Goal: Task Accomplishment & Management: Use online tool/utility

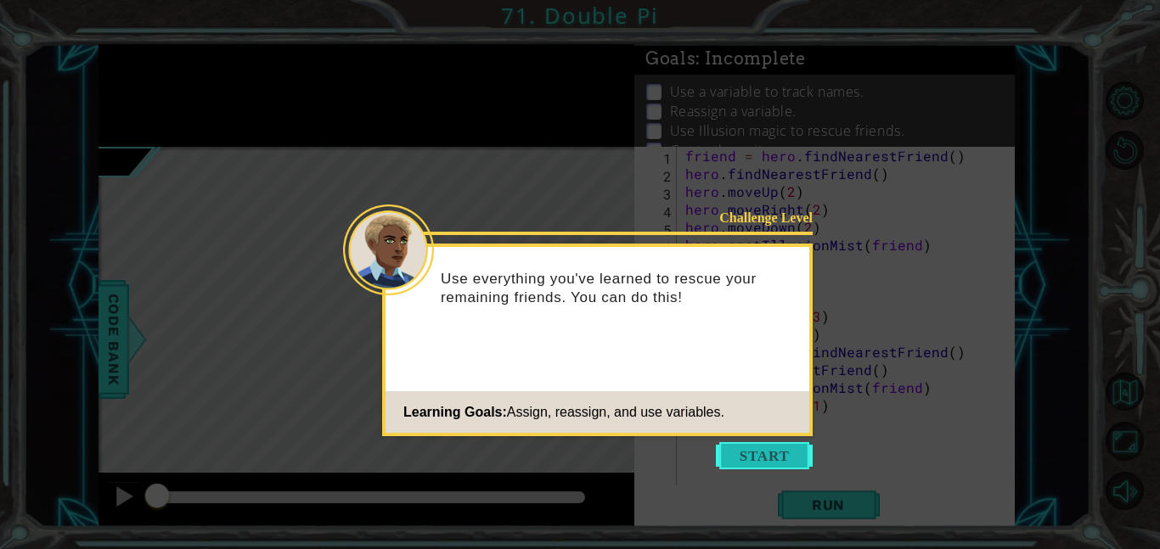
click at [764, 459] on button "Start" at bounding box center [764, 455] width 97 height 27
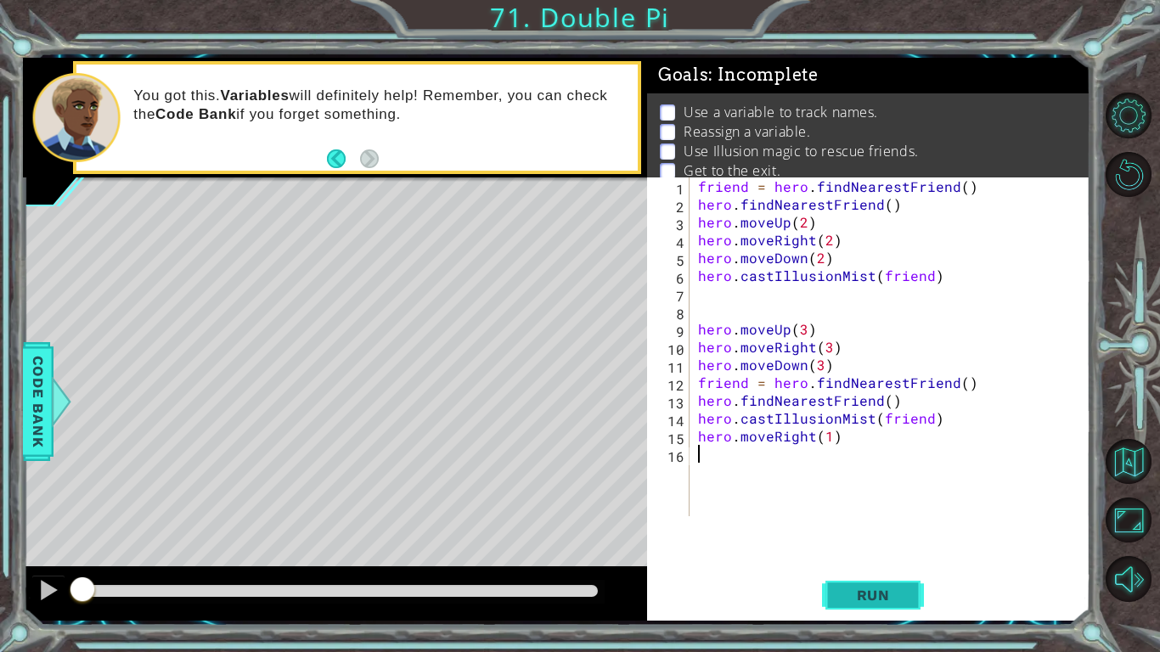
click at [875, 549] on span "Run" at bounding box center [873, 595] width 67 height 17
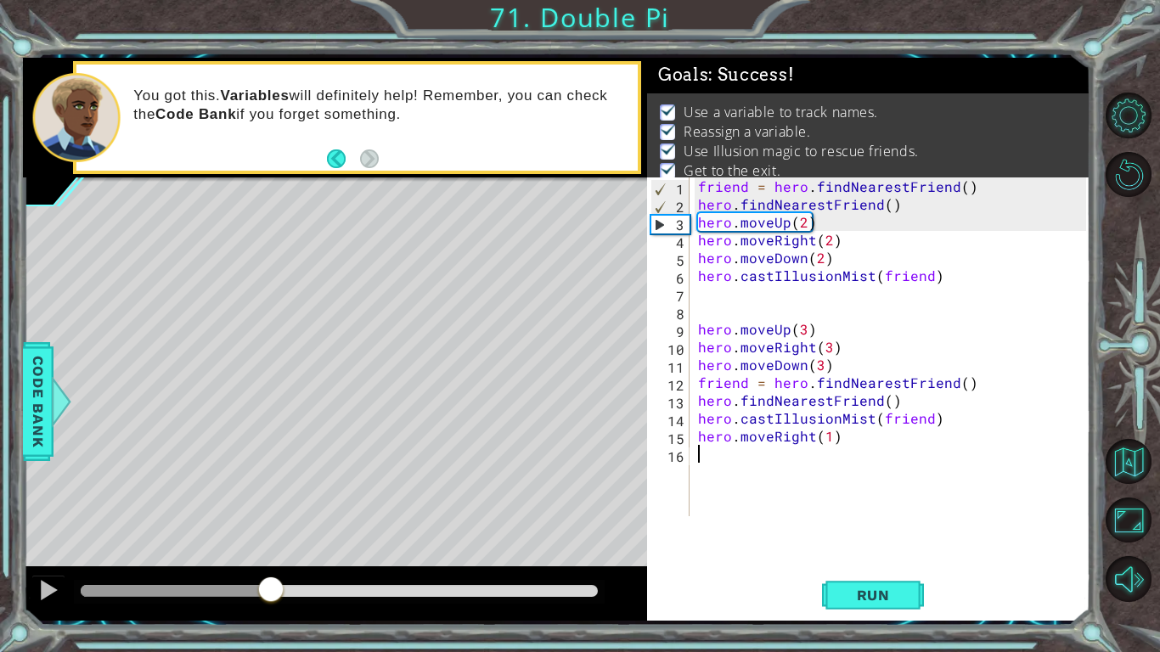
drag, startPoint x: 136, startPoint y: 595, endPoint x: 878, endPoint y: 571, distance: 742.6
click at [878, 549] on div "1 ההההההההההההההההההההההההההההההההההההההההההההההההההההההההההההההההההההההההההההה…" at bounding box center [556, 339] width 1067 height 563
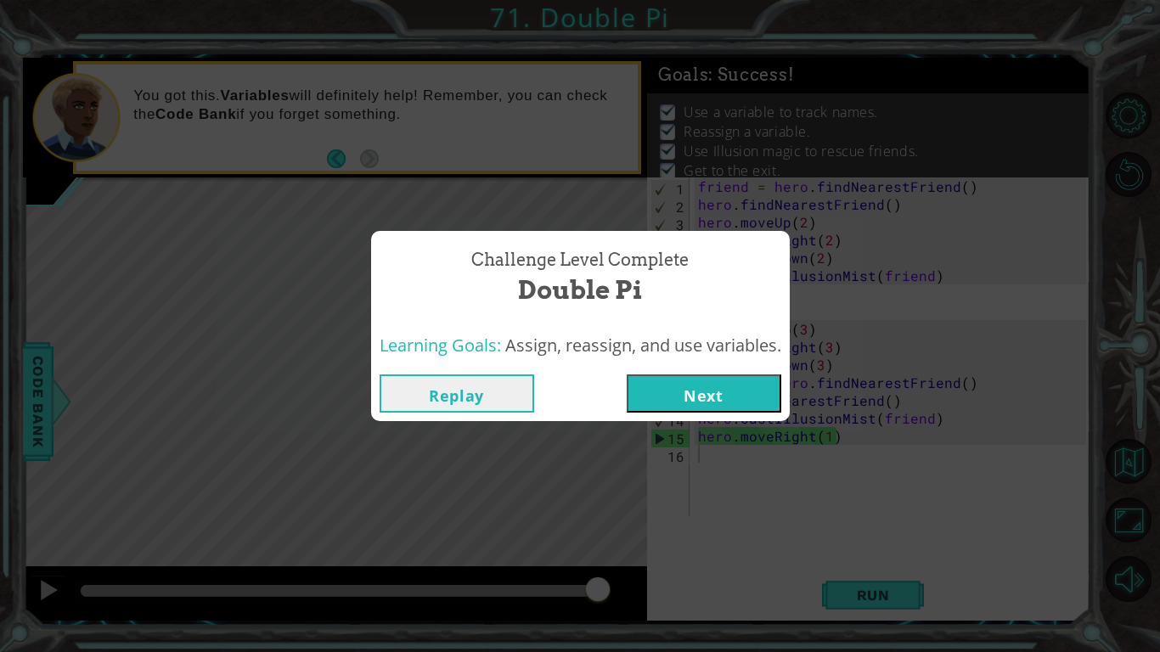
click at [669, 375] on button "Next" at bounding box center [704, 393] width 155 height 38
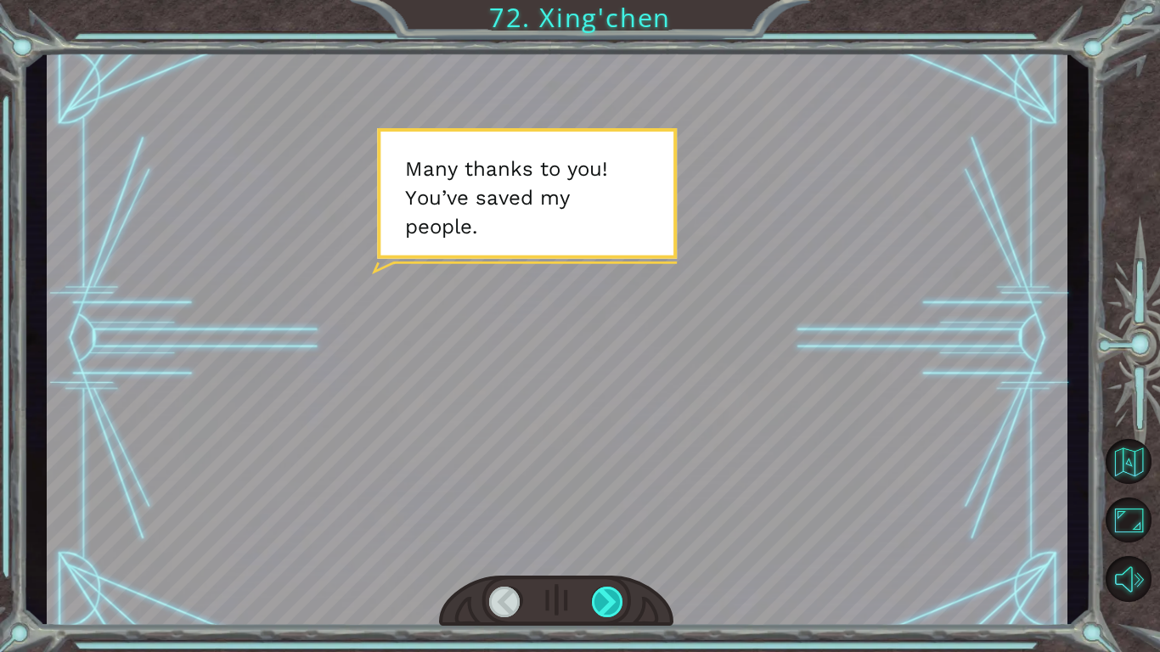
click at [616, 549] on div at bounding box center [608, 602] width 32 height 31
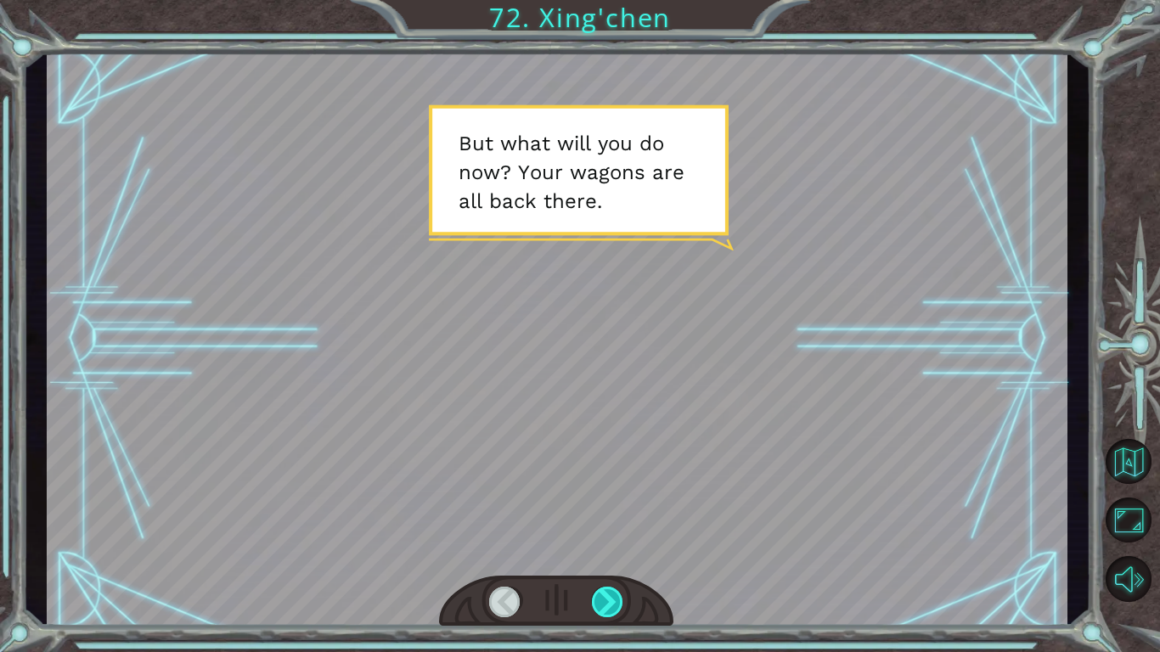
click at [616, 549] on div at bounding box center [608, 602] width 32 height 31
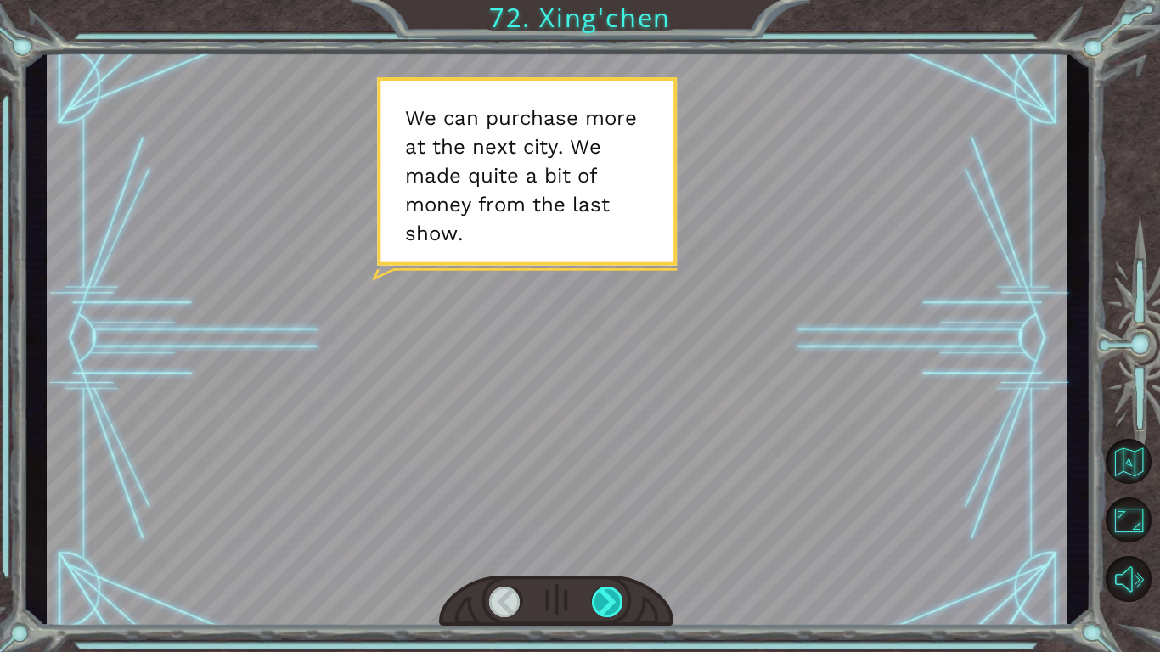
click at [616, 549] on div at bounding box center [608, 602] width 32 height 31
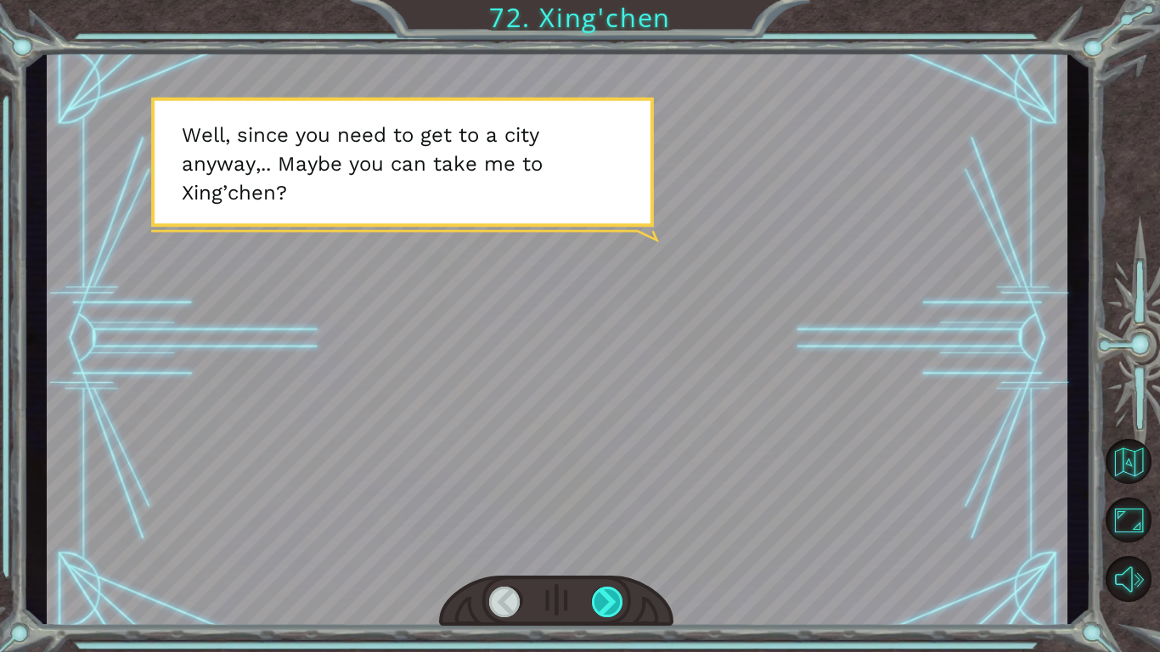
click at [616, 549] on div at bounding box center [608, 602] width 32 height 31
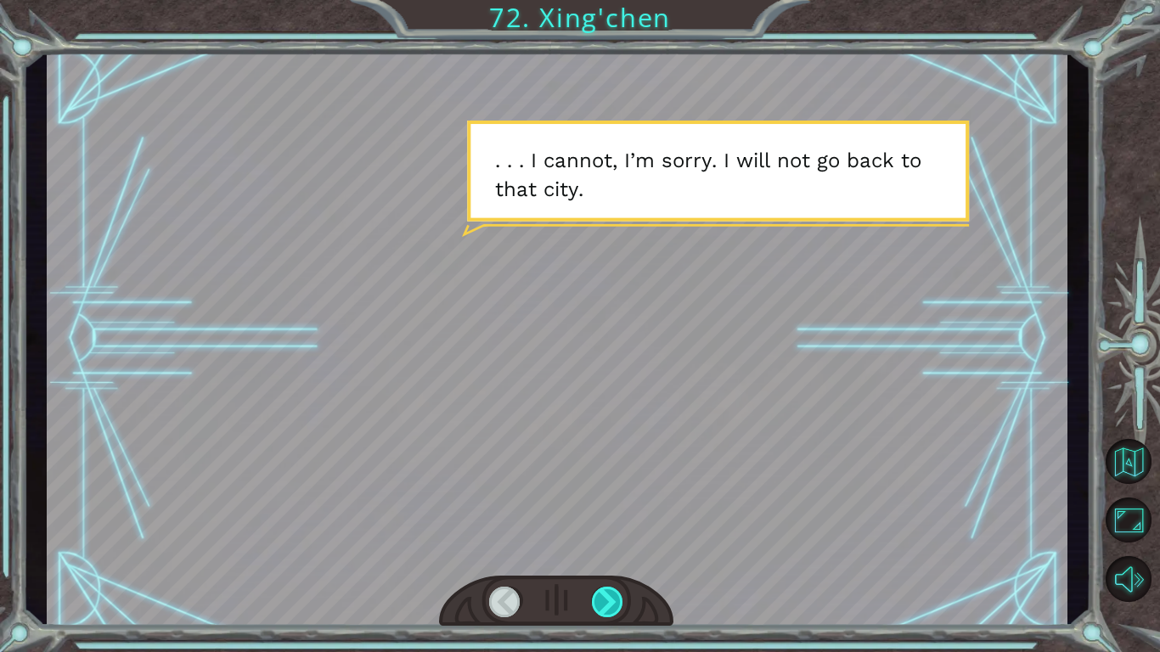
click at [616, 549] on div at bounding box center [608, 602] width 32 height 31
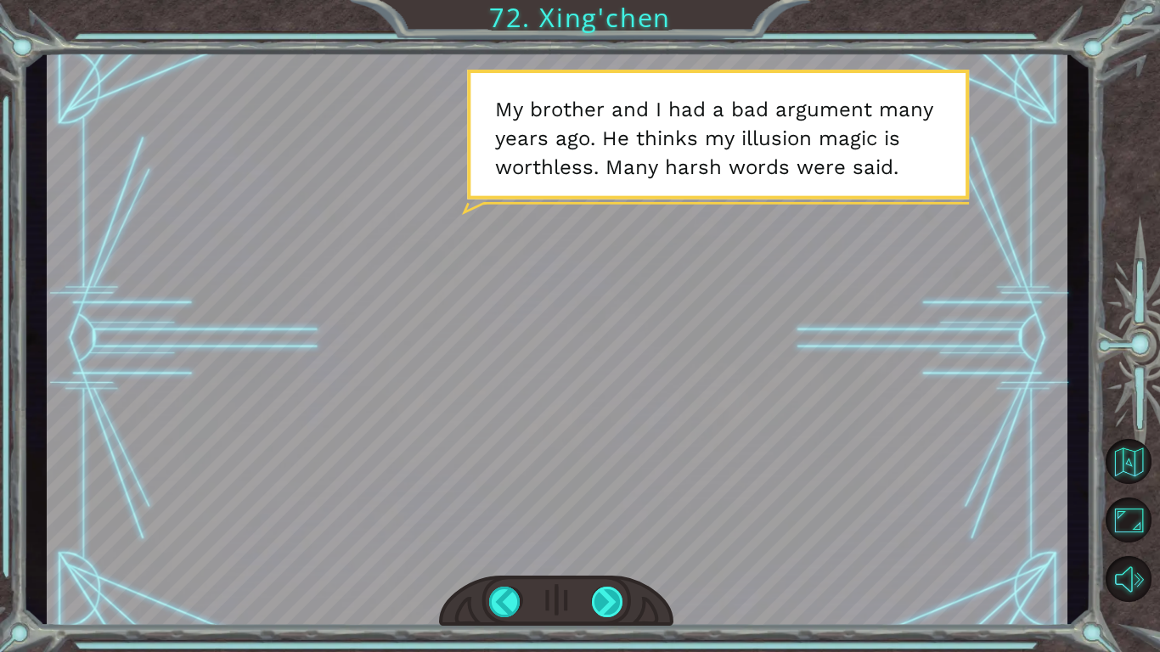
click at [616, 549] on div at bounding box center [608, 602] width 32 height 31
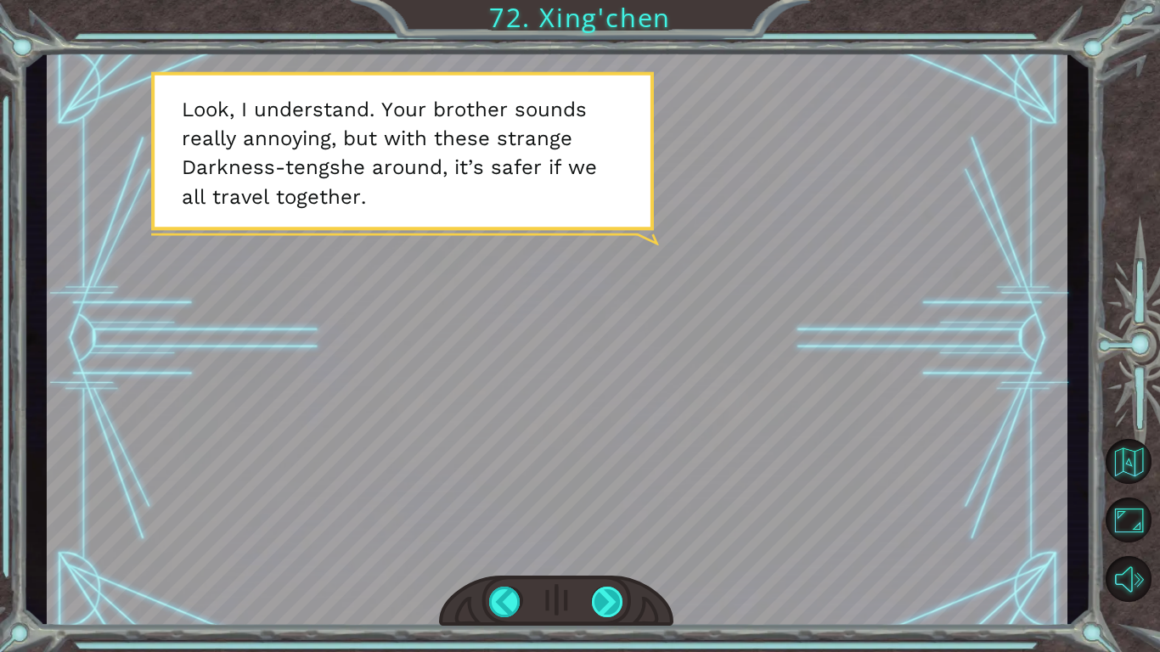
click at [616, 549] on div at bounding box center [608, 602] width 32 height 31
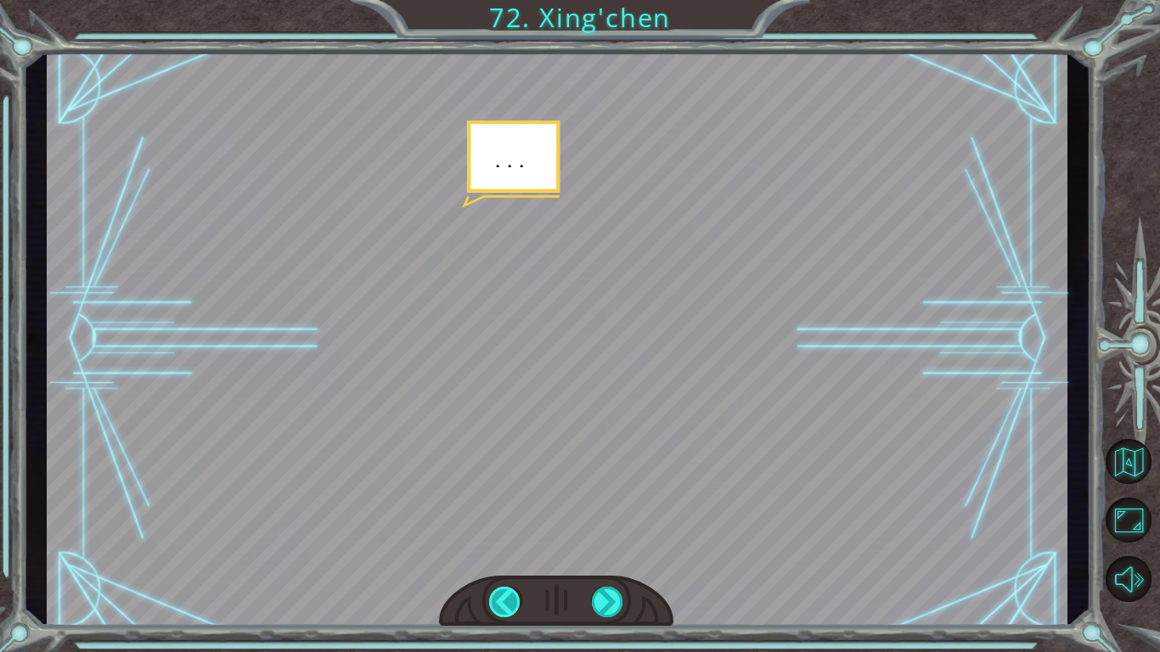
click at [509, 549] on div at bounding box center [505, 602] width 32 height 31
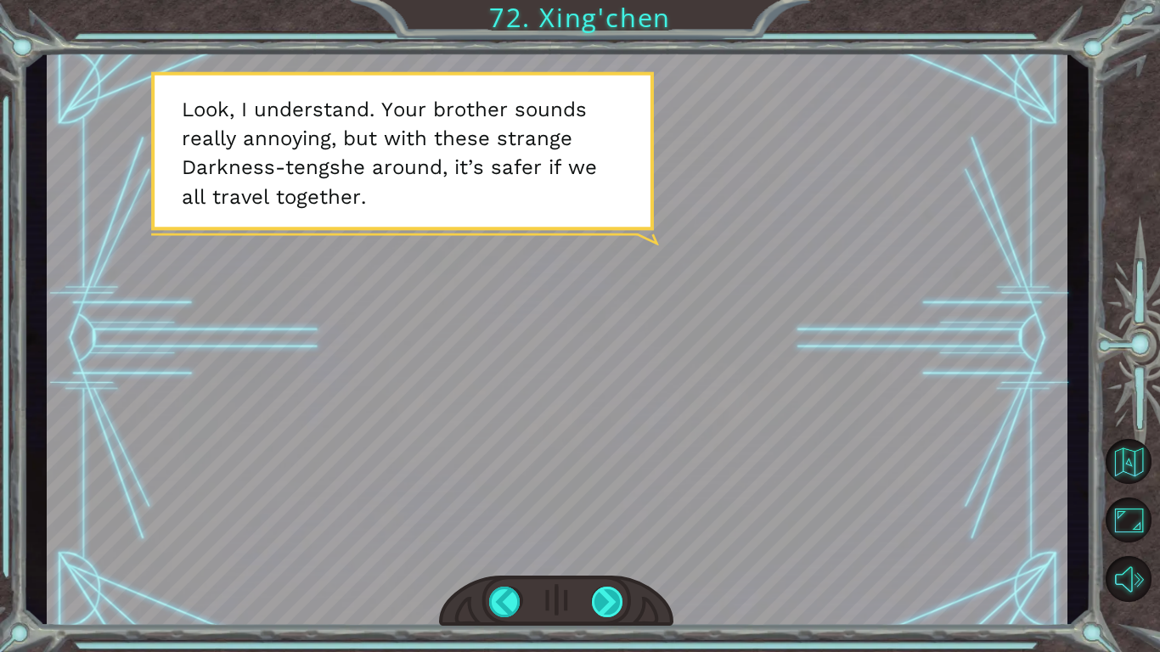
click at [620, 549] on div at bounding box center [608, 602] width 32 height 31
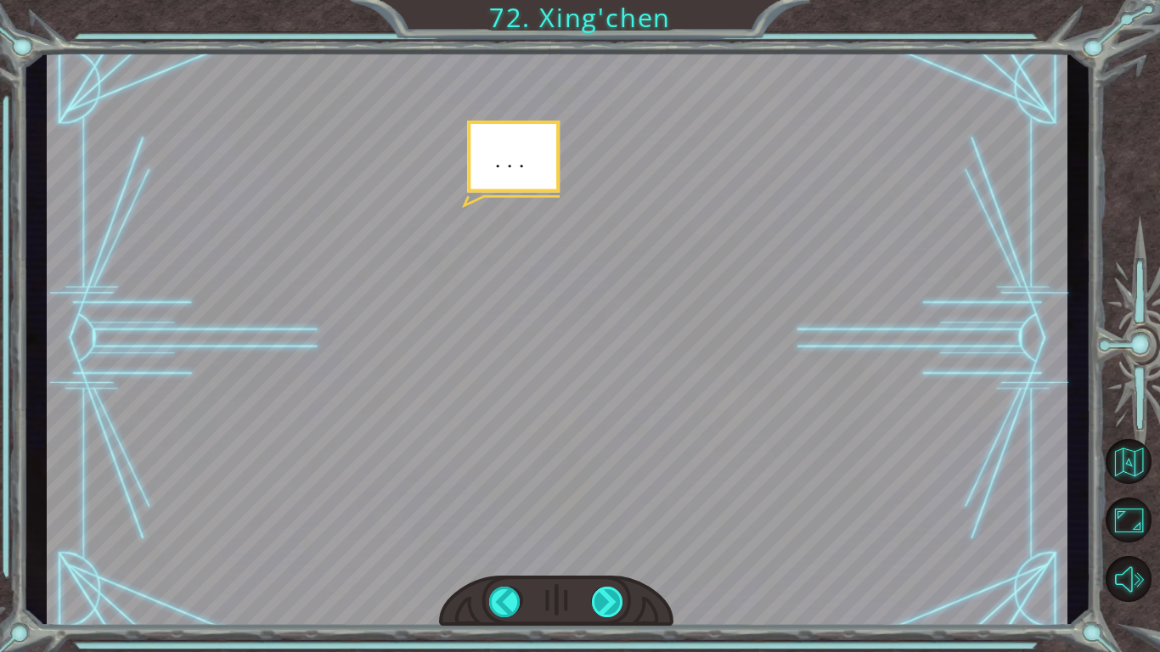
click at [620, 549] on div at bounding box center [608, 602] width 32 height 31
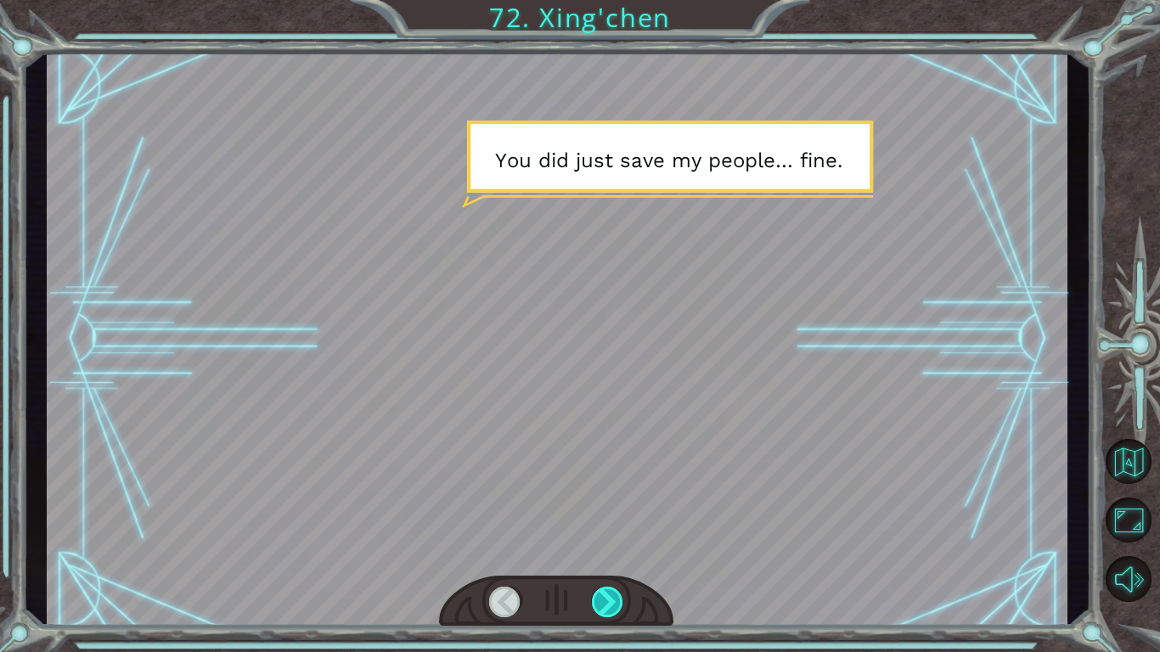
click at [621, 549] on div at bounding box center [608, 602] width 32 height 31
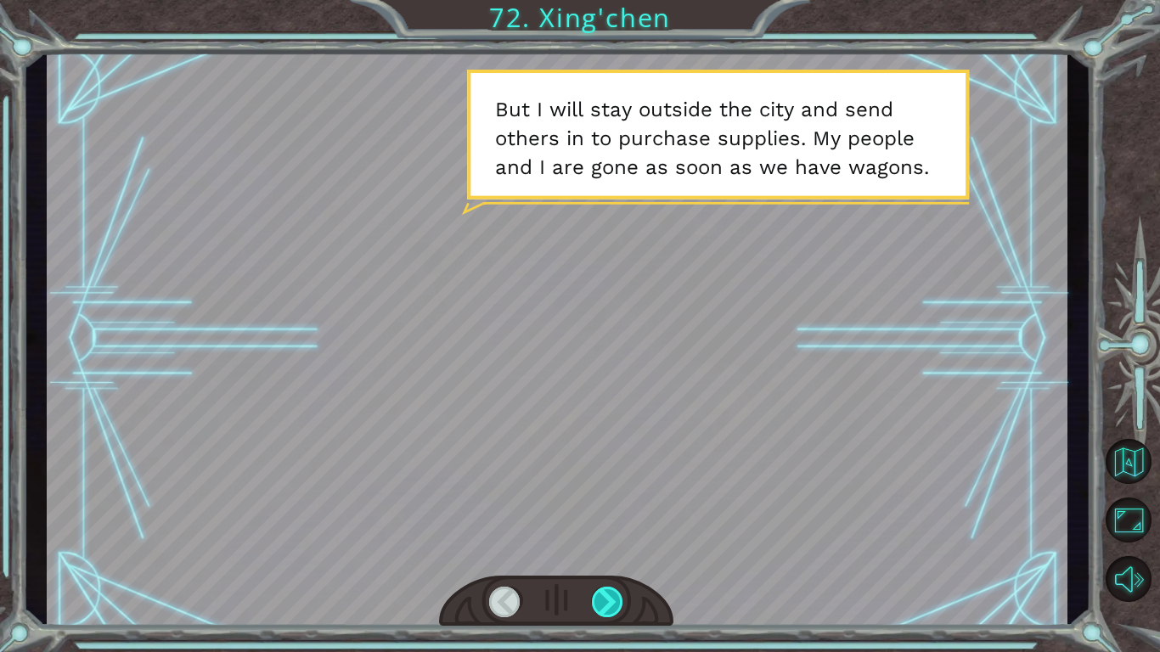
click at [621, 549] on div at bounding box center [608, 602] width 32 height 31
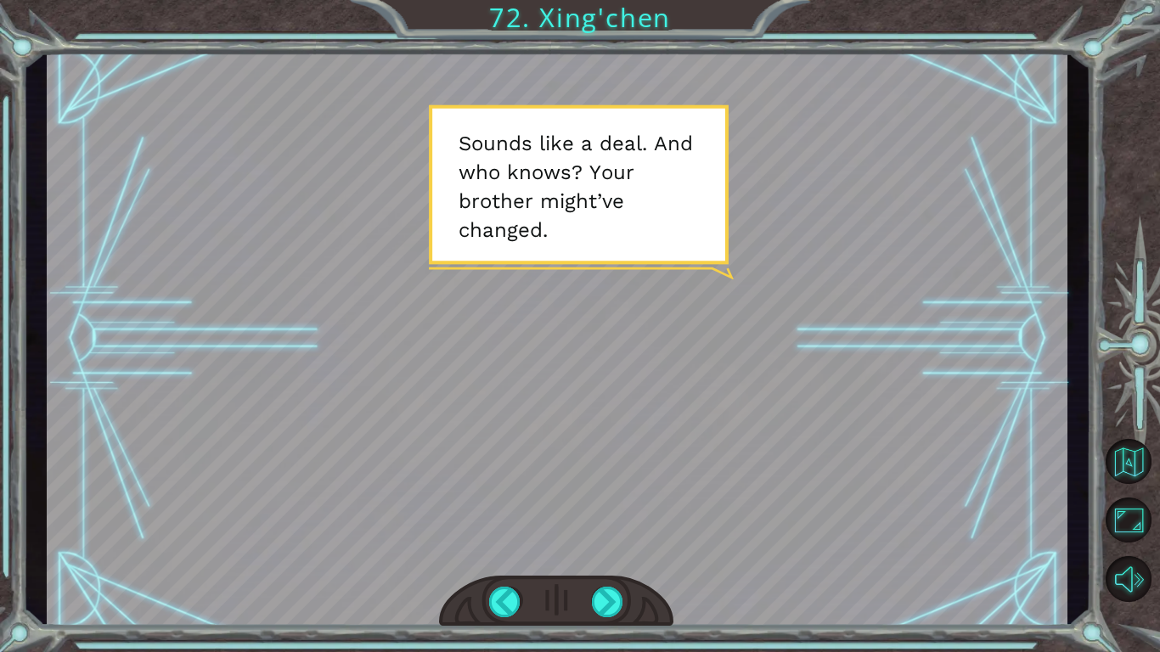
click at [621, 549] on div at bounding box center [556, 602] width 234 height 52
